Goal: Information Seeking & Learning: Learn about a topic

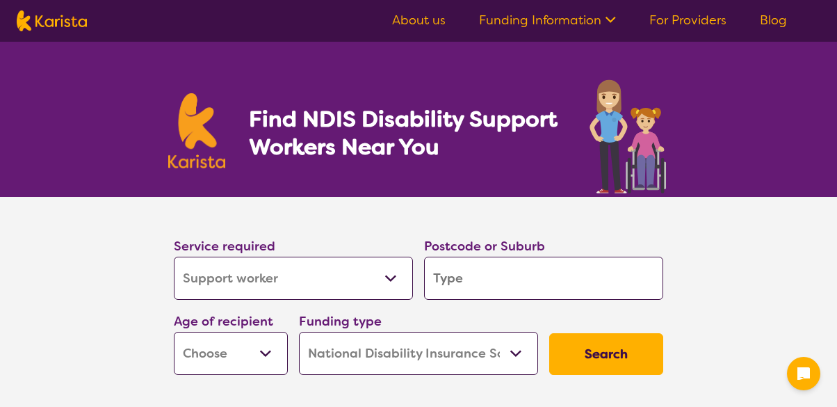
select select "Support worker"
select select "NDIS"
select select "Support worker"
select select "NDIS"
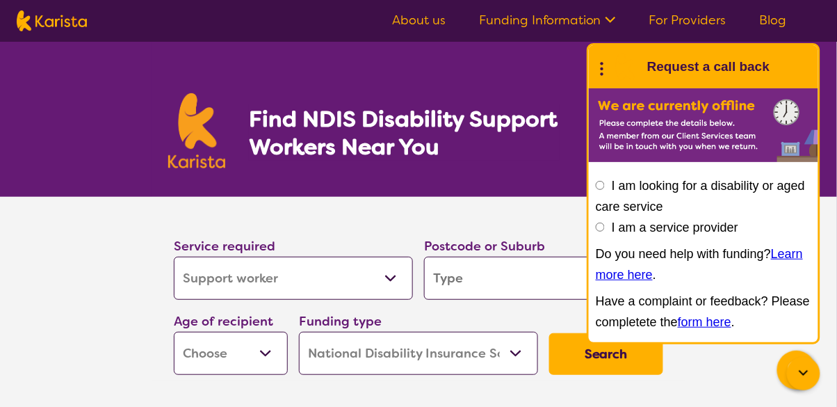
select select "Psychosocial Recovery Coach"
click at [174, 257] on select "Allied Health Assistant Assessment ([MEDICAL_DATA] or [MEDICAL_DATA]) Behaviour…" at bounding box center [293, 278] width 239 height 43
select select "Psychosocial Recovery Coach"
click at [803, 378] on icon at bounding box center [804, 373] width 17 height 17
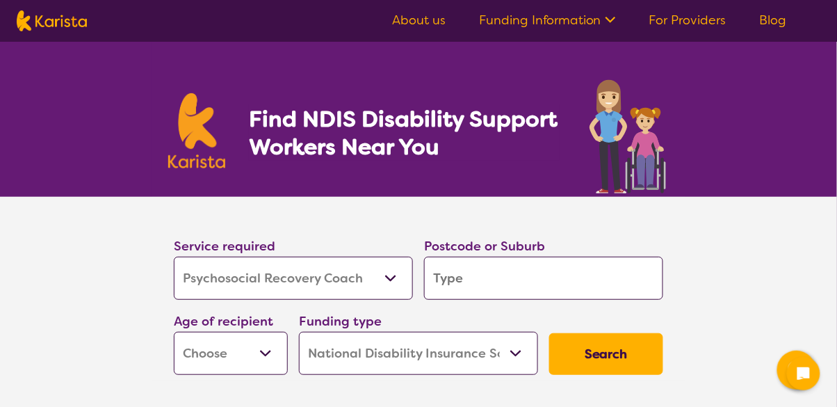
click at [505, 280] on input "search" at bounding box center [543, 278] width 239 height 43
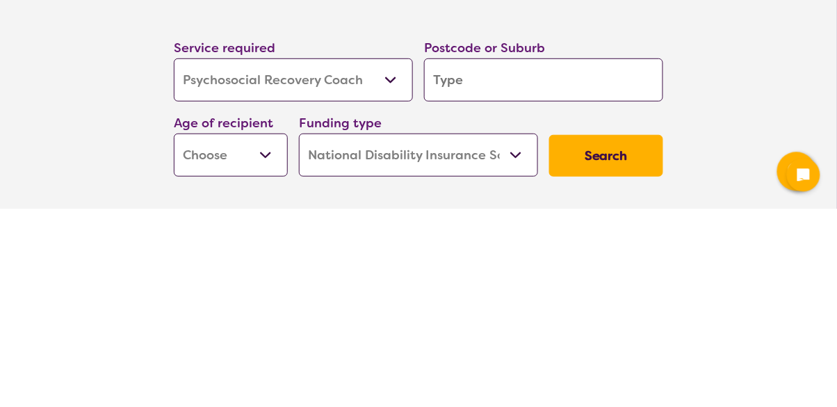
type input "5"
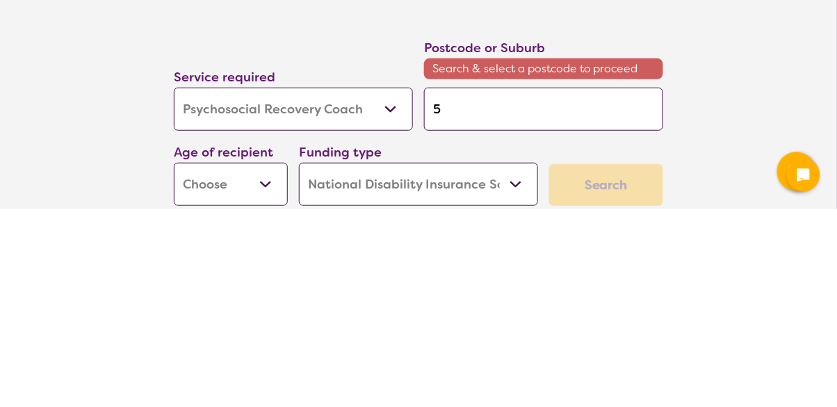
type input "52"
type input "521"
type input "5211"
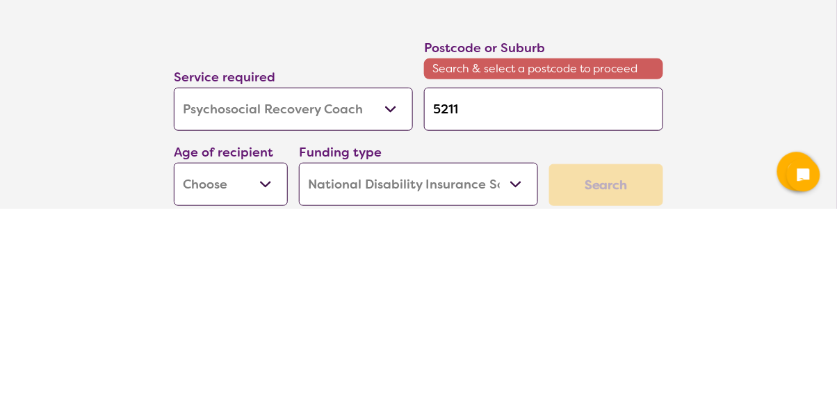
type input "5211"
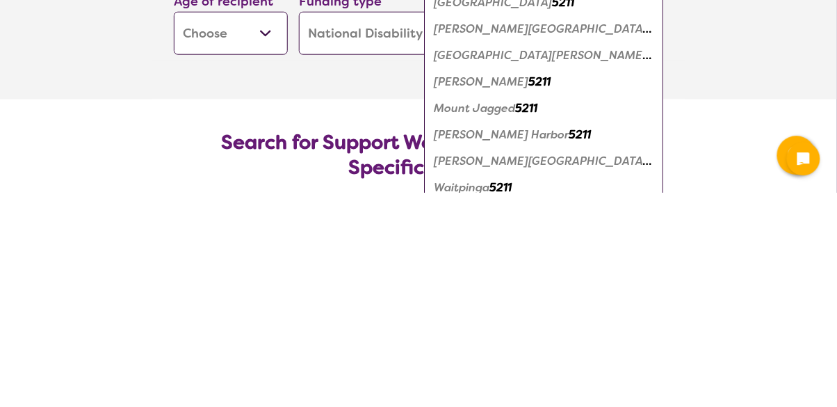
scroll to position [108, 0]
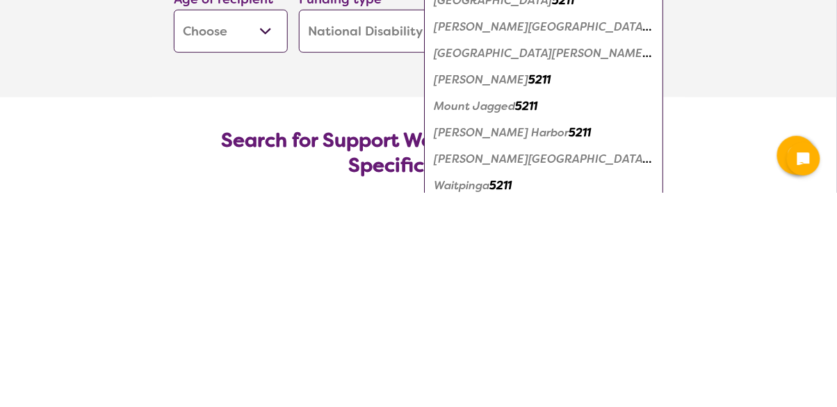
type input "5211"
click at [569, 347] on em "5211" at bounding box center [580, 346] width 22 height 15
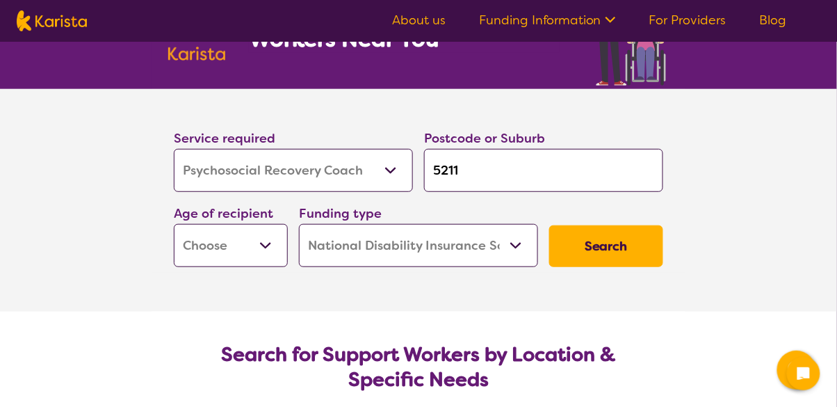
click at [257, 241] on select "Early Childhood - 0 to 9 Child - 10 to 11 Adolescent - 12 to 17 Adult - 18 to 6…" at bounding box center [231, 245] width 114 height 43
select select "AD"
click at [174, 224] on select "Early Childhood - 0 to 9 Child - 10 to 11 Adolescent - 12 to 17 Adult - 18 to 6…" at bounding box center [231, 245] width 114 height 43
select select "AD"
click at [621, 243] on button "Search" at bounding box center [606, 246] width 114 height 42
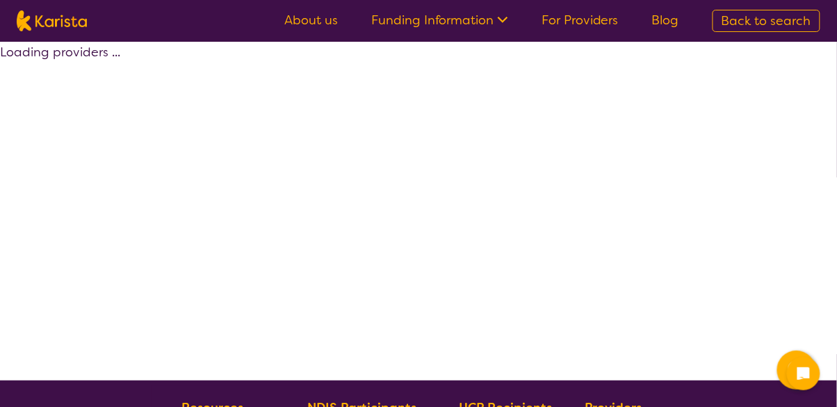
select select "Psychosocial Recovery Coach"
select select "AD"
select select "NDIS"
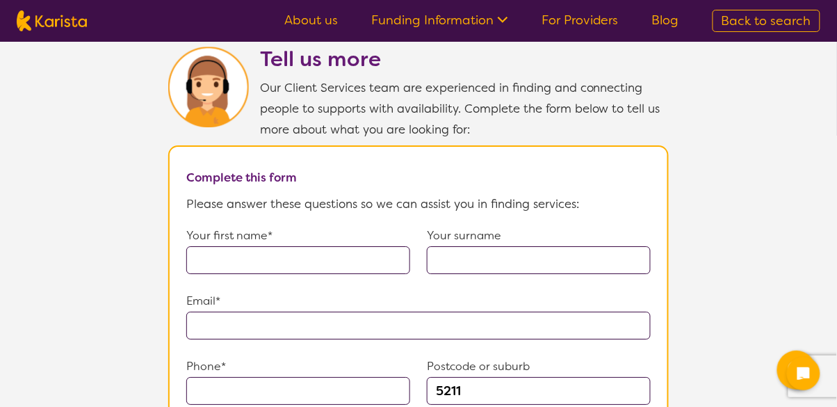
scroll to position [926, 0]
select select "Support worker"
select select "AD"
select select "NDIS"
select select "Support worker"
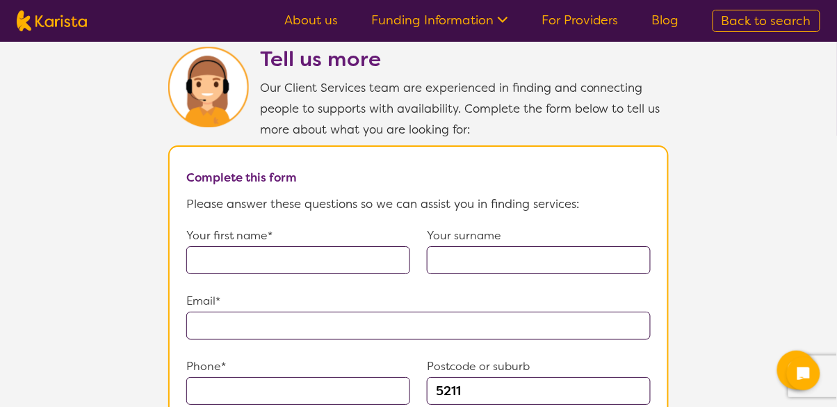
select select "AD"
select select "NDIS"
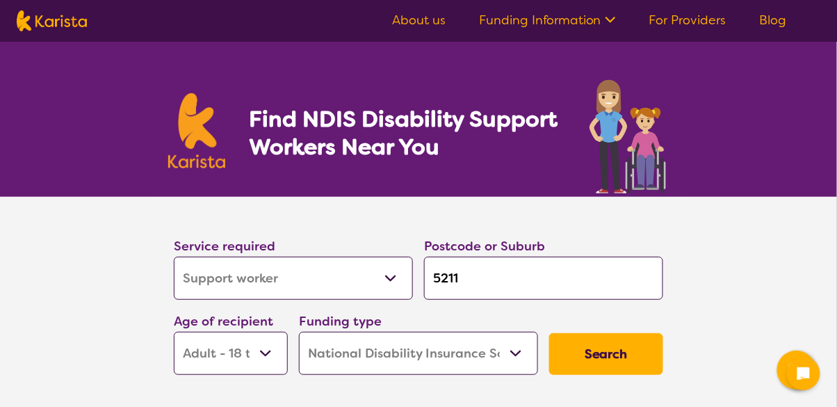
click at [381, 280] on select "Allied Health Assistant Assessment ([MEDICAL_DATA] or [MEDICAL_DATA]) Behaviour…" at bounding box center [293, 278] width 239 height 43
